Goal: Use online tool/utility

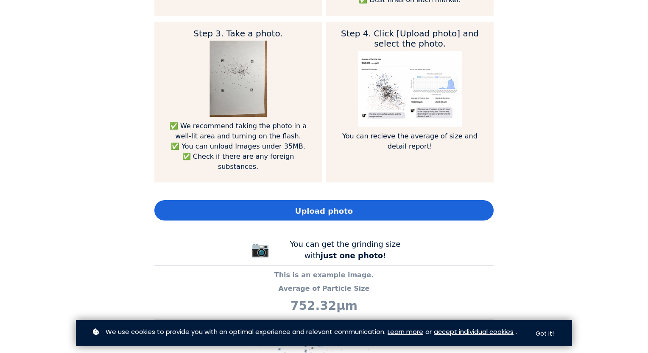
scroll to position [636, 0]
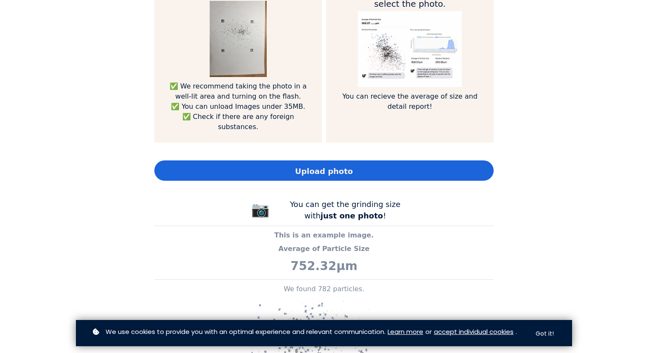
click at [319, 166] on span "Upload photo" at bounding box center [324, 171] width 58 height 11
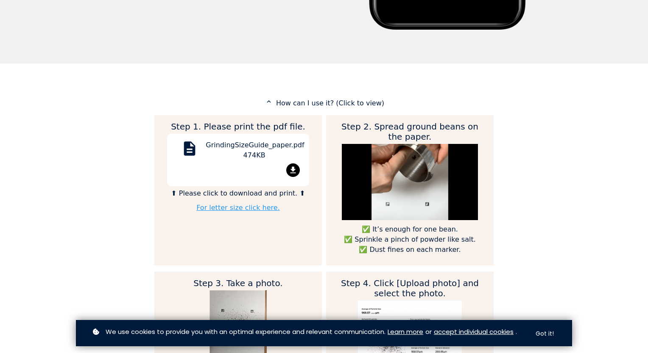
scroll to position [297, 0]
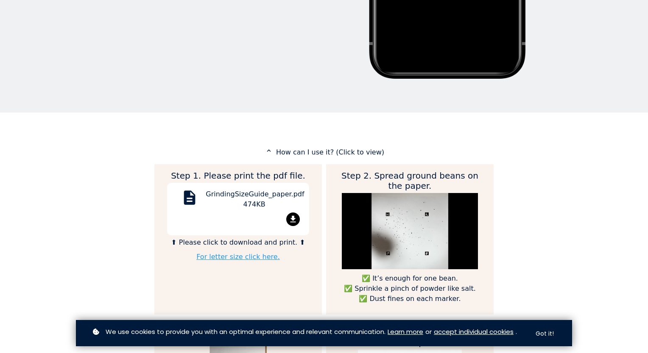
click at [290, 221] on mat-icon "file_download" at bounding box center [293, 220] width 14 height 14
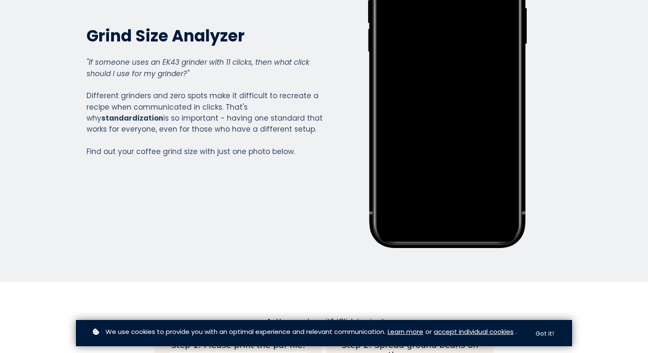
scroll to position [0, 0]
